Goal: Task Accomplishment & Management: Use online tool/utility

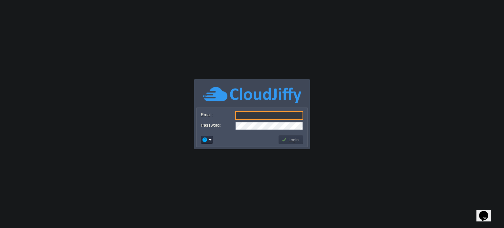
type input "[EMAIL_ADDRESS][DOMAIN_NAME]"
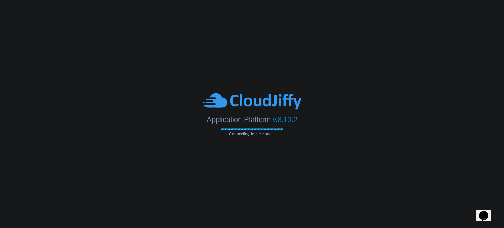
click at [257, 119] on span "Application Platform" at bounding box center [239, 119] width 64 height 8
click at [253, 135] on span "Connecting to the cloud..." at bounding box center [252, 133] width 62 height 5
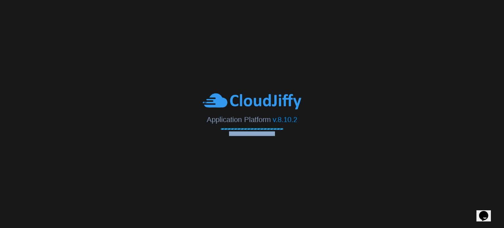
click at [253, 135] on span "Connecting to the cloud..." at bounding box center [252, 133] width 62 height 5
click at [247, 122] on span "Application Platform" at bounding box center [239, 119] width 64 height 8
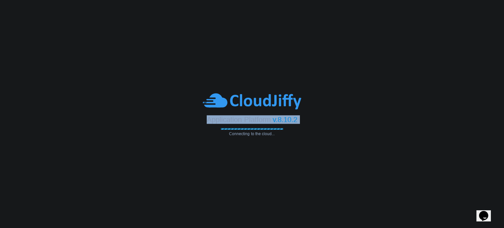
click at [247, 122] on span "Application Platform" at bounding box center [239, 119] width 64 height 8
click at [291, 120] on span "v.8.10.2" at bounding box center [285, 119] width 25 height 8
